Goal: Task Accomplishment & Management: Manage account settings

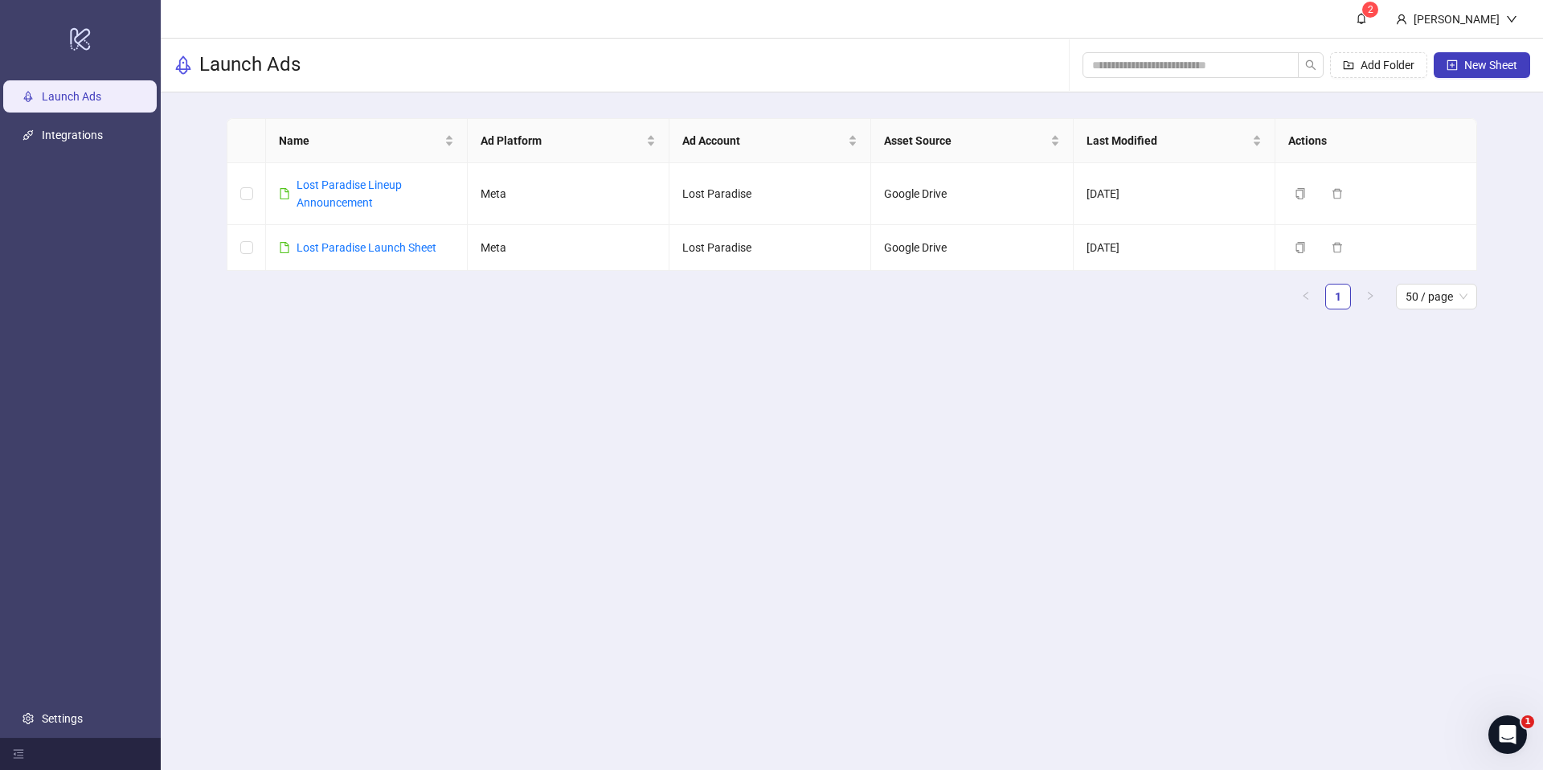
drag, startPoint x: 116, startPoint y: 142, endPoint x: 161, endPoint y: 149, distance: 44.7
click at [103, 141] on link "Integrations" at bounding box center [72, 135] width 61 height 13
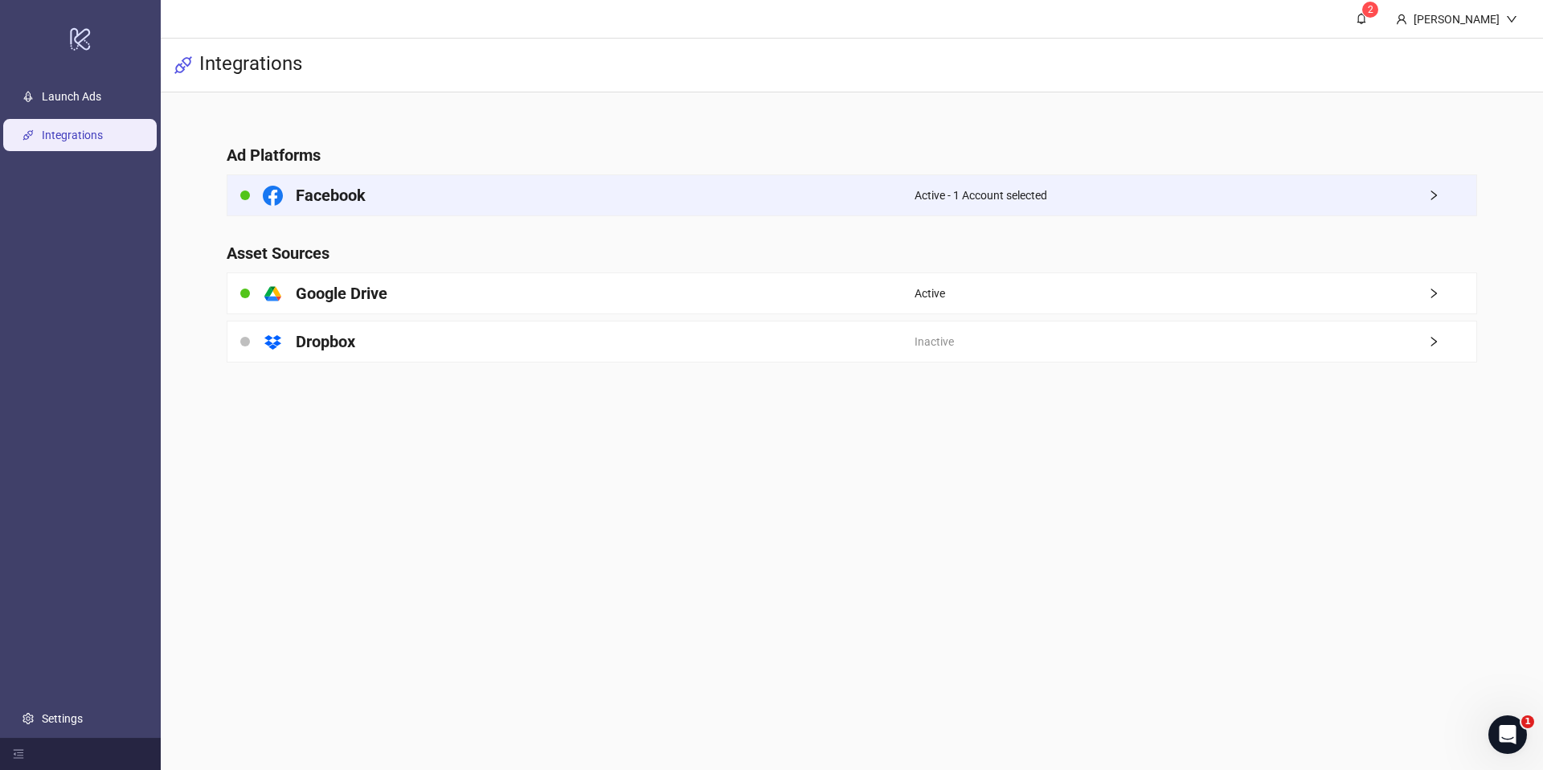
click at [500, 205] on div "Facebook" at bounding box center [570, 195] width 687 height 40
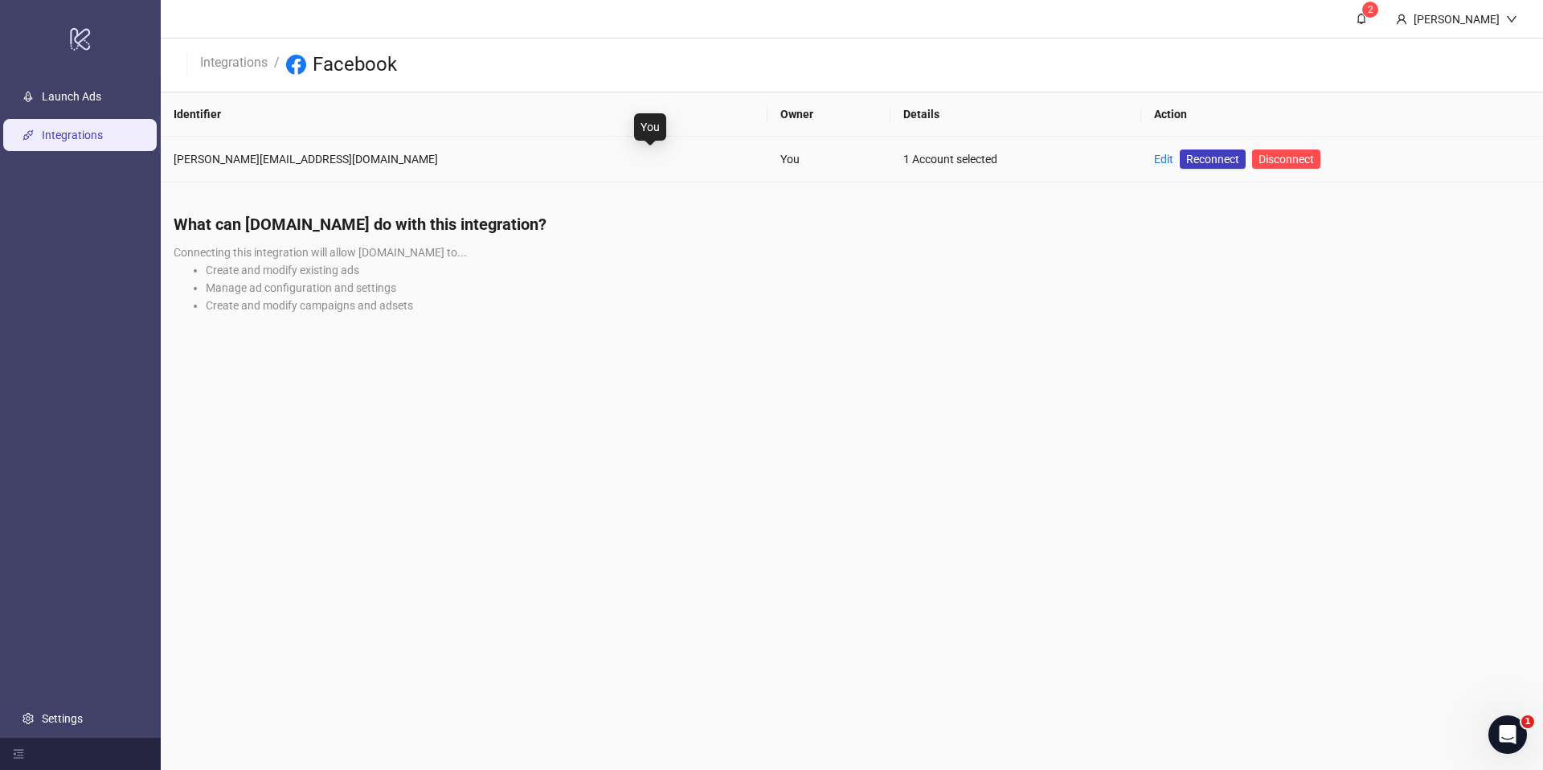
drag, startPoint x: 702, startPoint y: 164, endPoint x: 745, endPoint y: 159, distance: 42.9
click at [780, 164] on div "You" at bounding box center [828, 159] width 97 height 18
drag, startPoint x: 840, startPoint y: 145, endPoint x: 827, endPoint y: 150, distance: 13.7
click at [890, 145] on td "1 Account selected" at bounding box center [1015, 160] width 251 height 46
drag, startPoint x: 815, startPoint y: 152, endPoint x: 840, endPoint y: 153, distance: 25.8
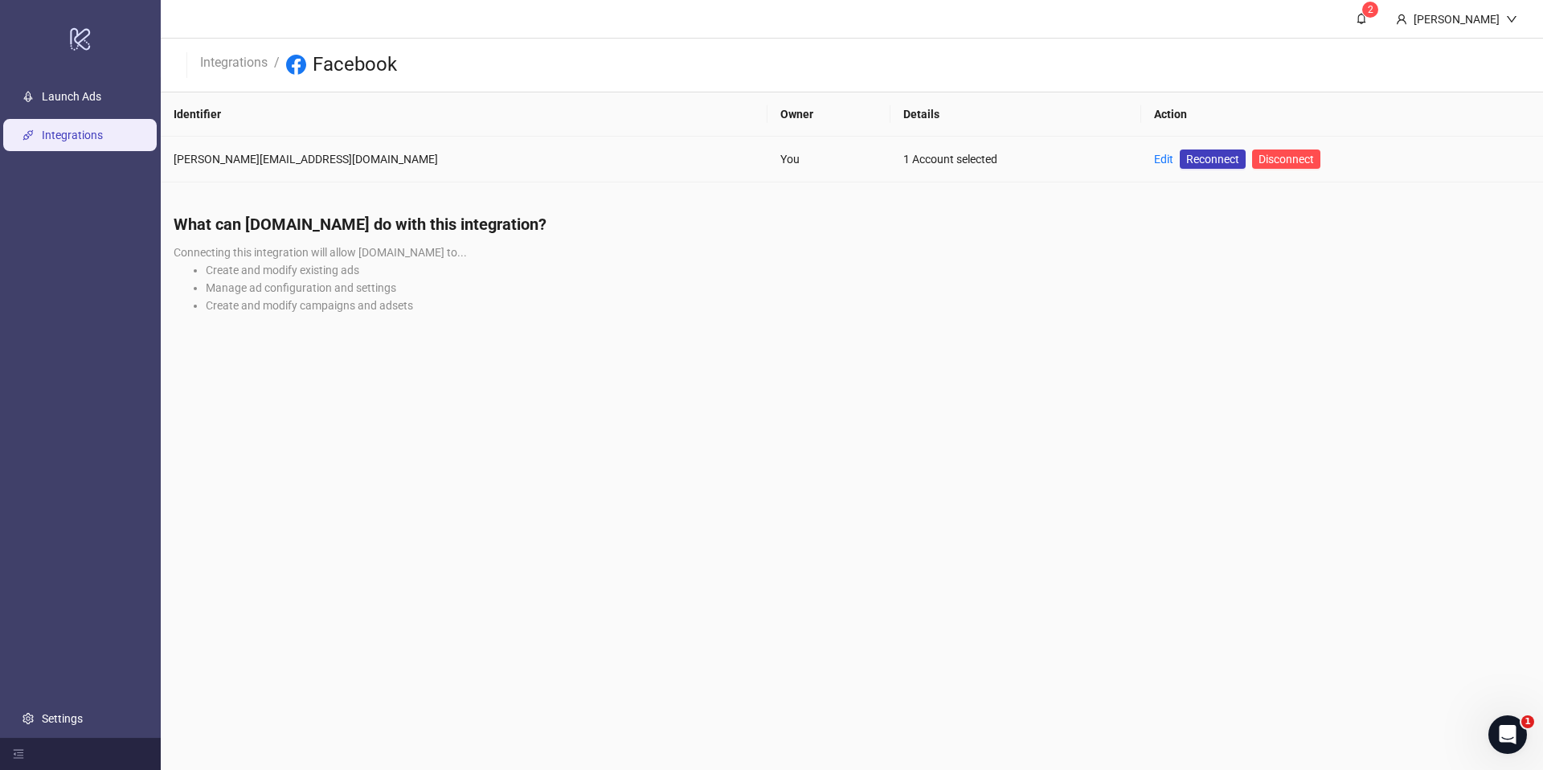
click at [903, 151] on div "1 Account selected" at bounding box center [1015, 159] width 225 height 18
click at [1154, 156] on link "Edit" at bounding box center [1163, 159] width 19 height 13
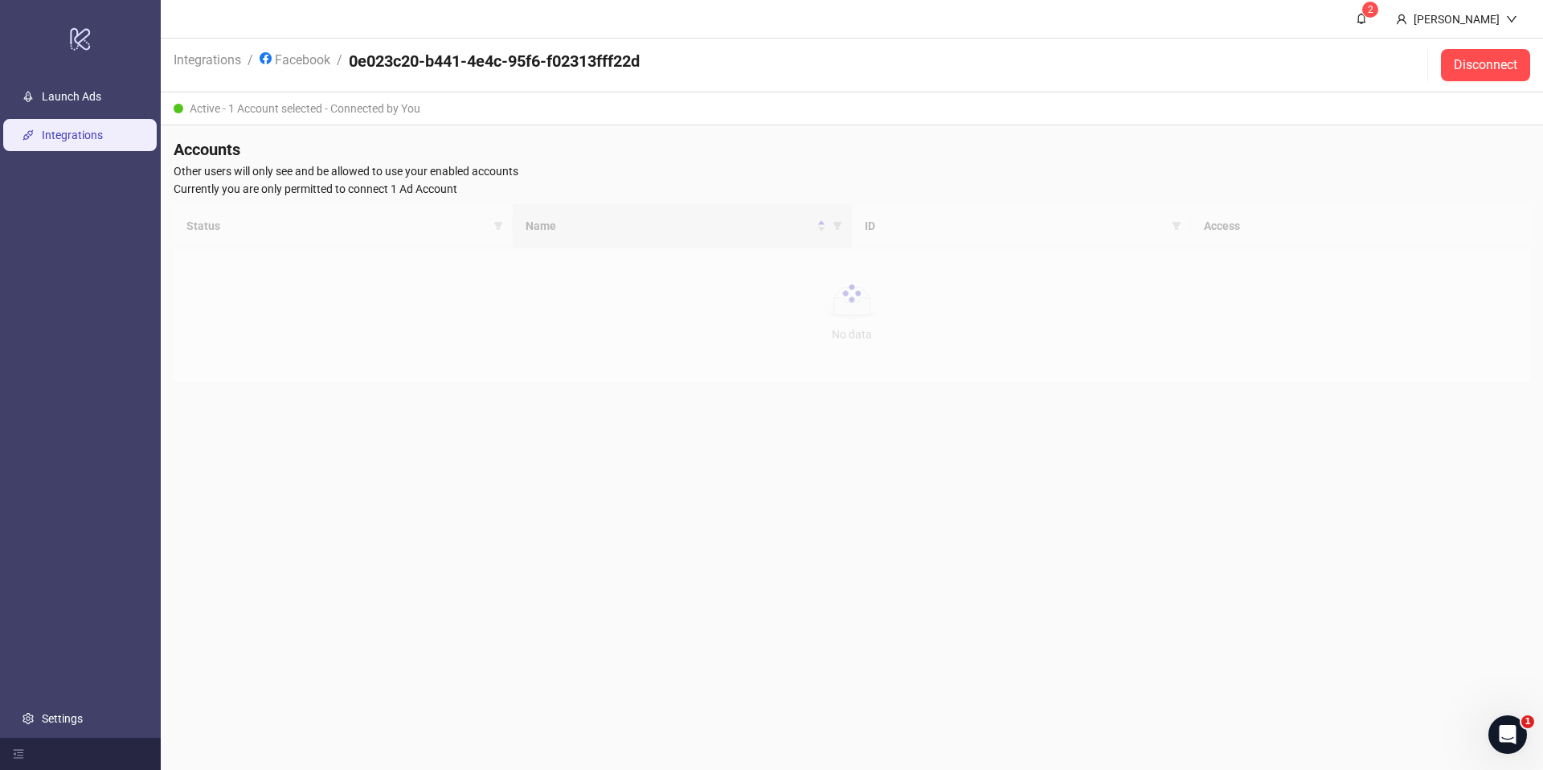
click at [103, 129] on link "Integrations" at bounding box center [72, 135] width 61 height 13
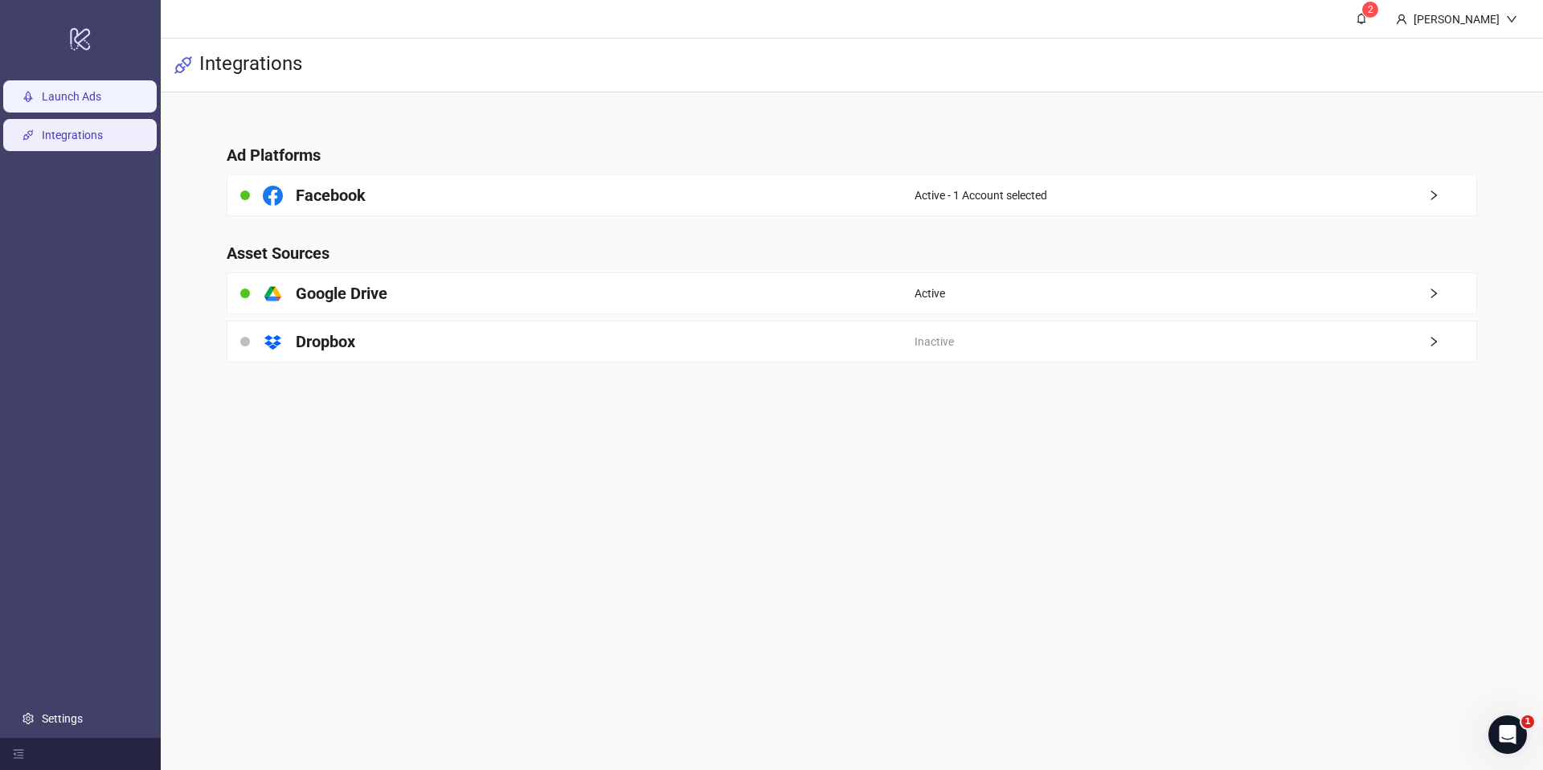
click at [101, 103] on link "Launch Ads" at bounding box center [71, 96] width 59 height 13
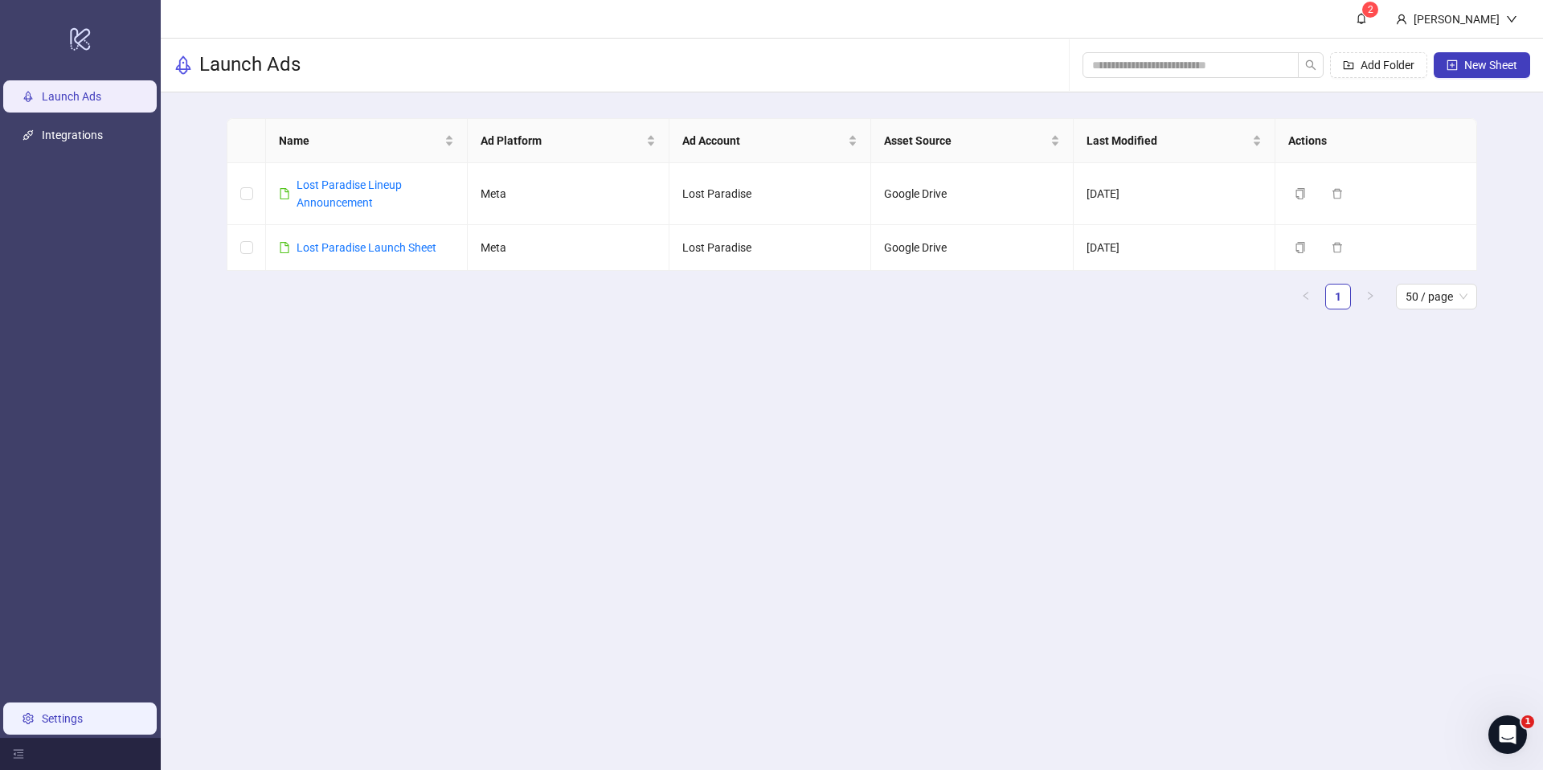
click at [78, 719] on link "Settings" at bounding box center [62, 718] width 41 height 13
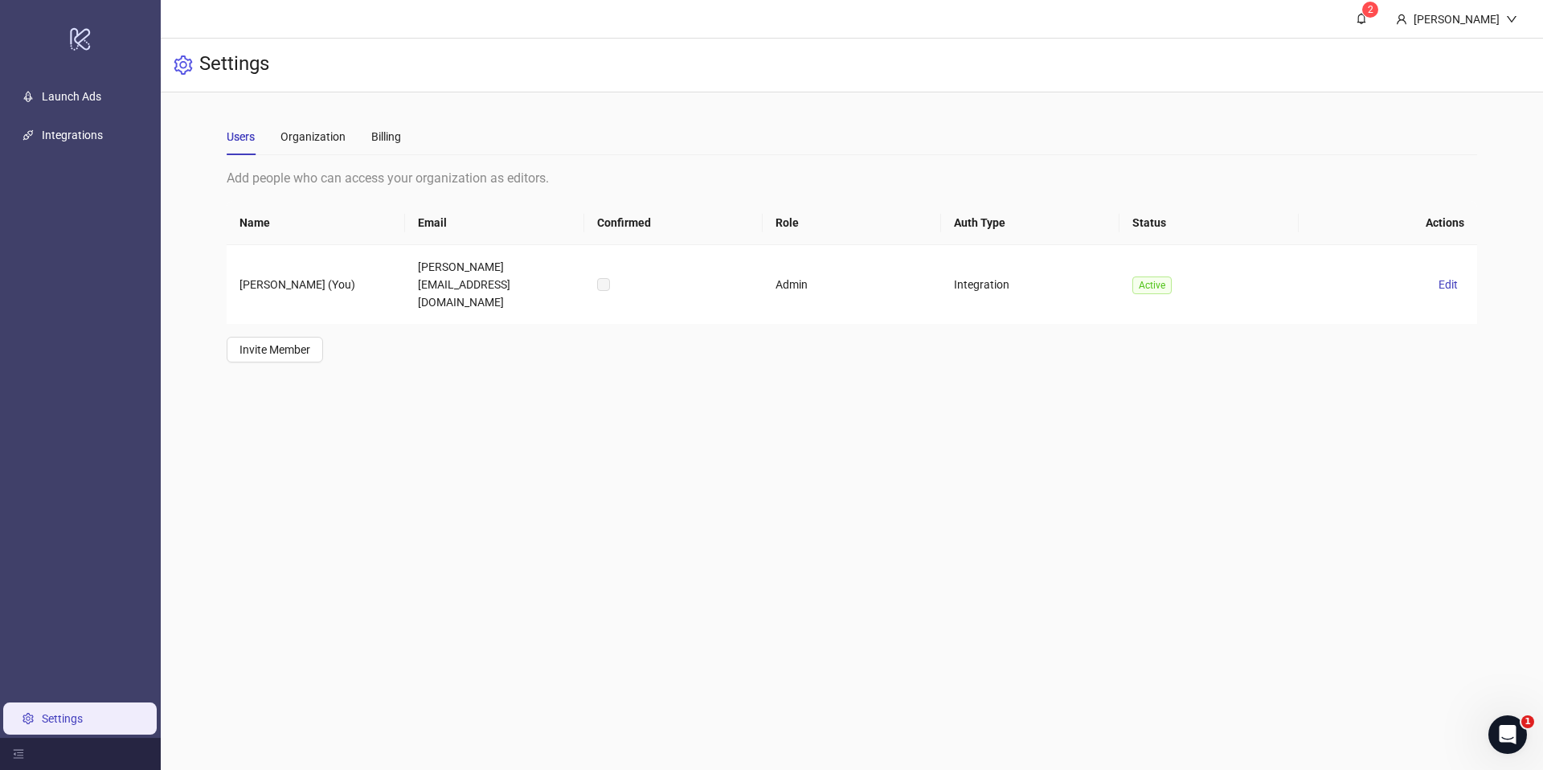
click at [360, 132] on div "Users Organization Billing" at bounding box center [314, 136] width 174 height 37
click at [364, 133] on div "Users Organization Billing" at bounding box center [314, 136] width 174 height 37
click at [390, 126] on div "Billing" at bounding box center [386, 136] width 30 height 37
